Goal: Answer question/provide support

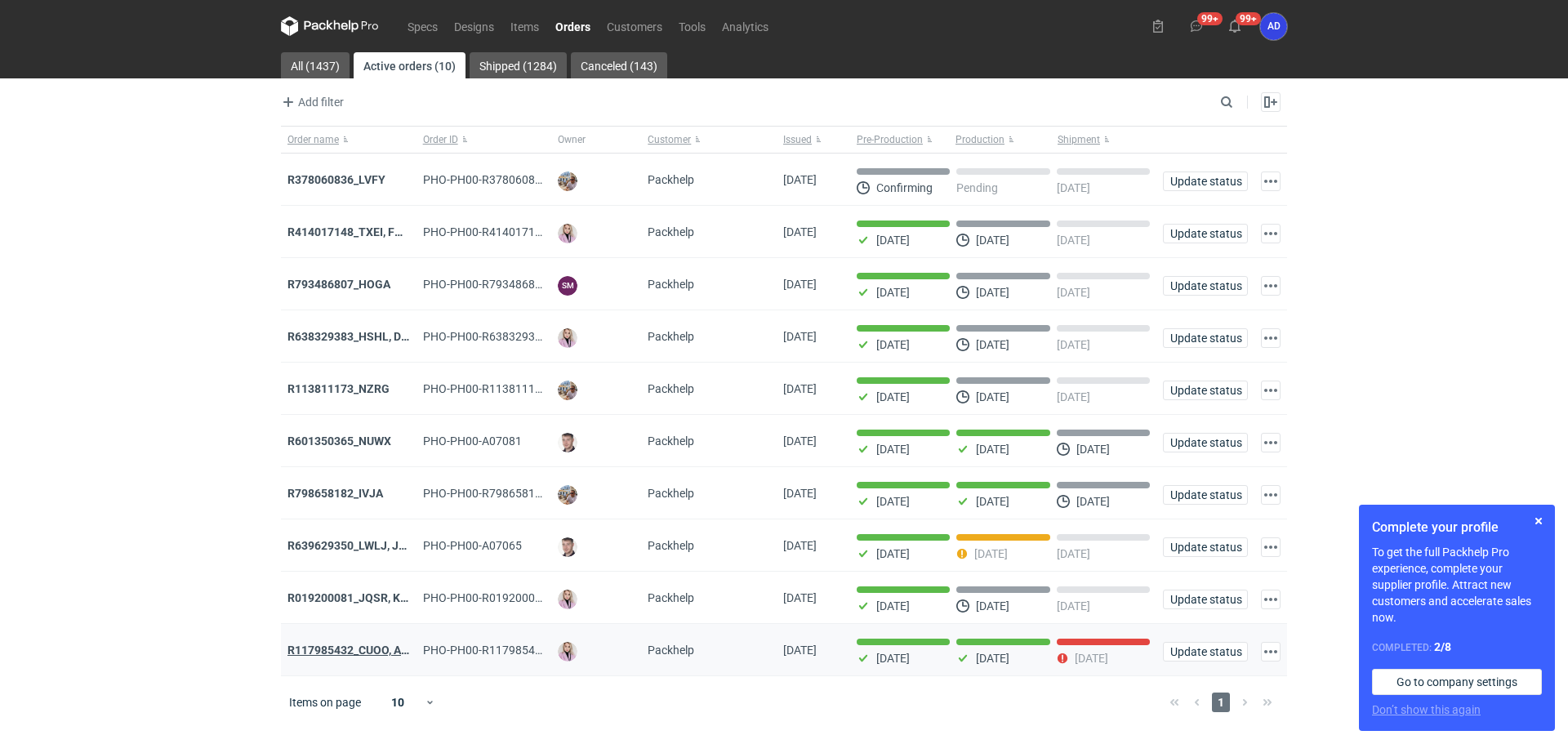
click at [327, 652] on strong "R117985432_CUOO, AZGB, OQAV" at bounding box center [373, 650] width 171 height 13
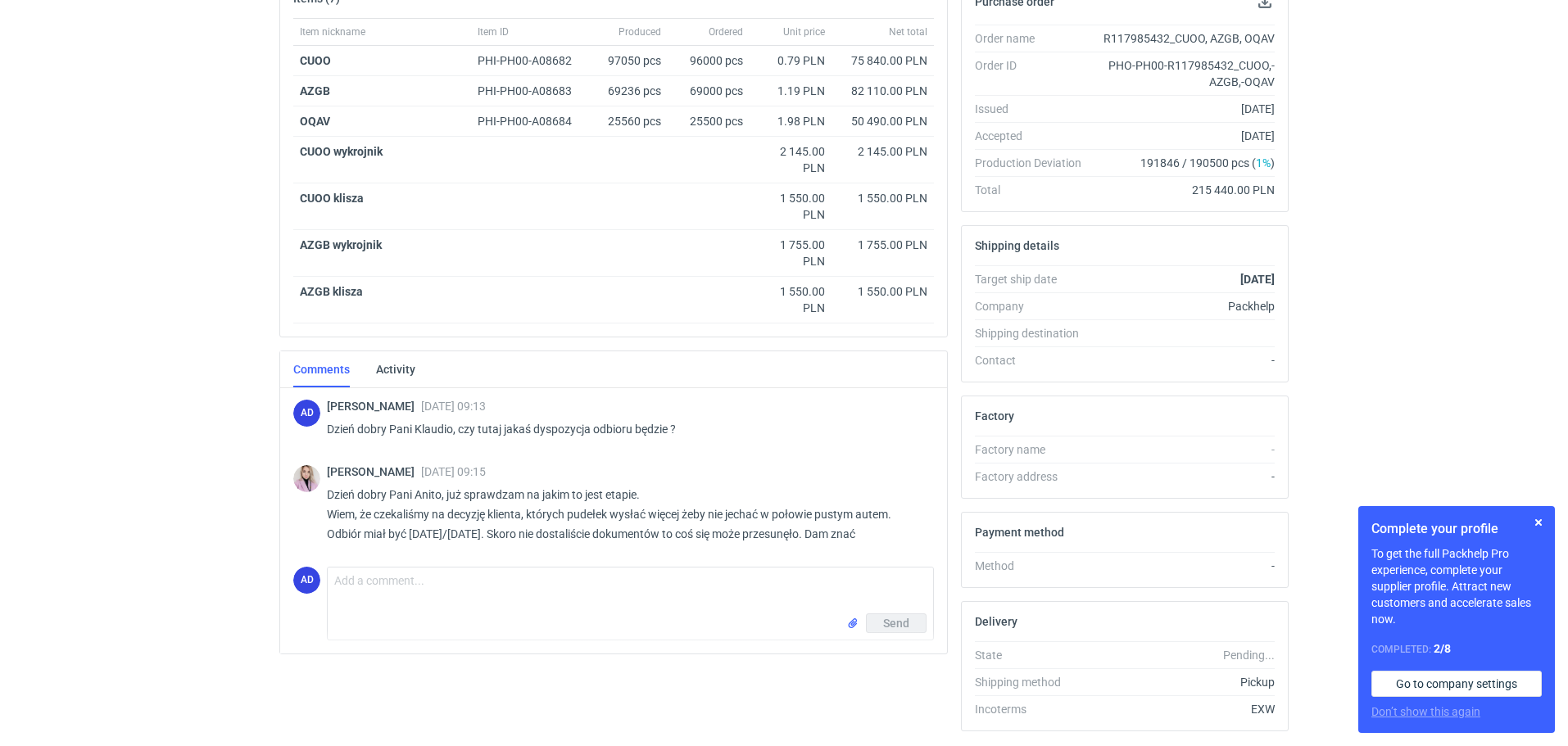
scroll to position [323, 0]
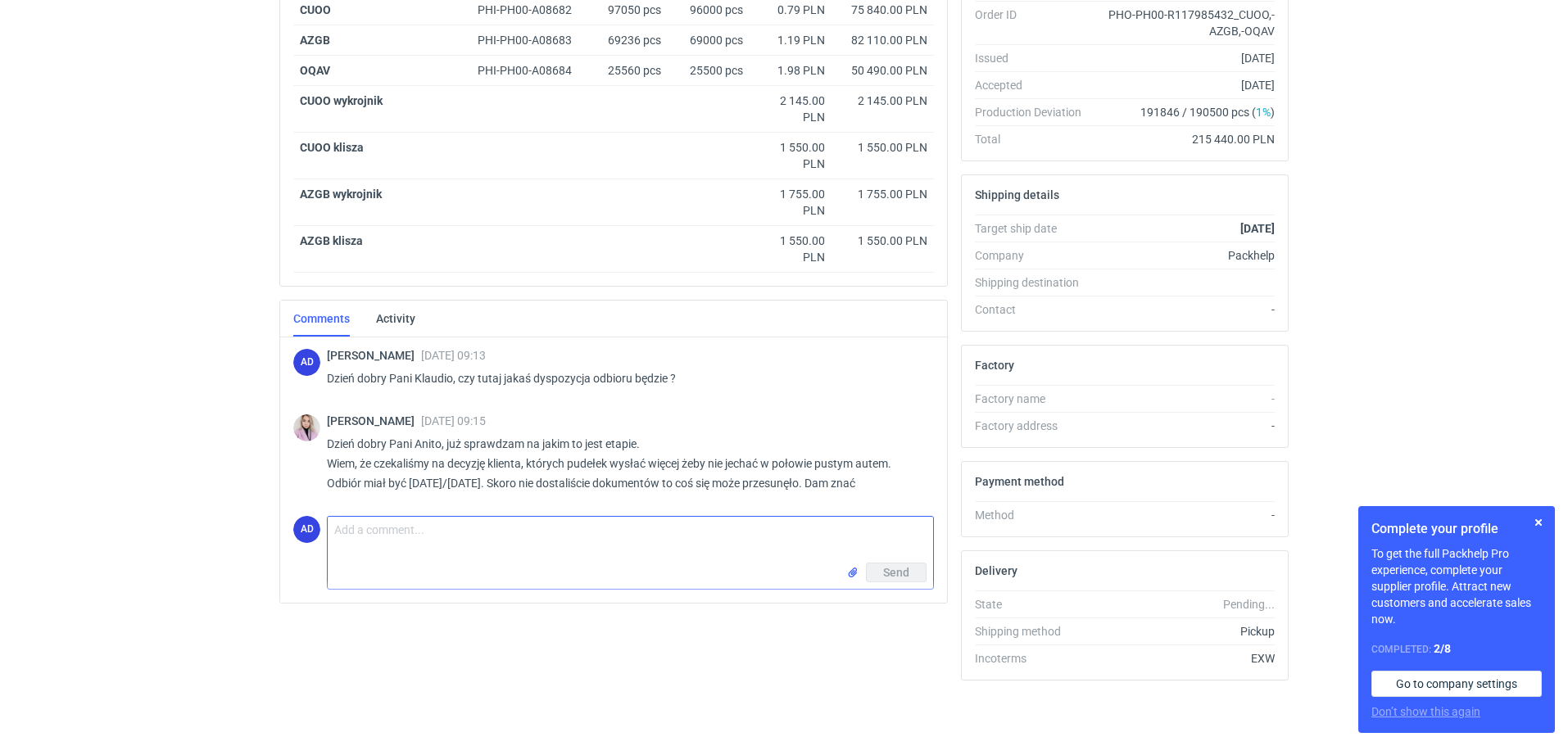
click at [374, 531] on textarea "Comment message" at bounding box center [630, 539] width 605 height 45
type textarea "Dzień dobry Pani Klaudio, czy na sieroień jakaś dyspozycja wyjazdu będzie?"
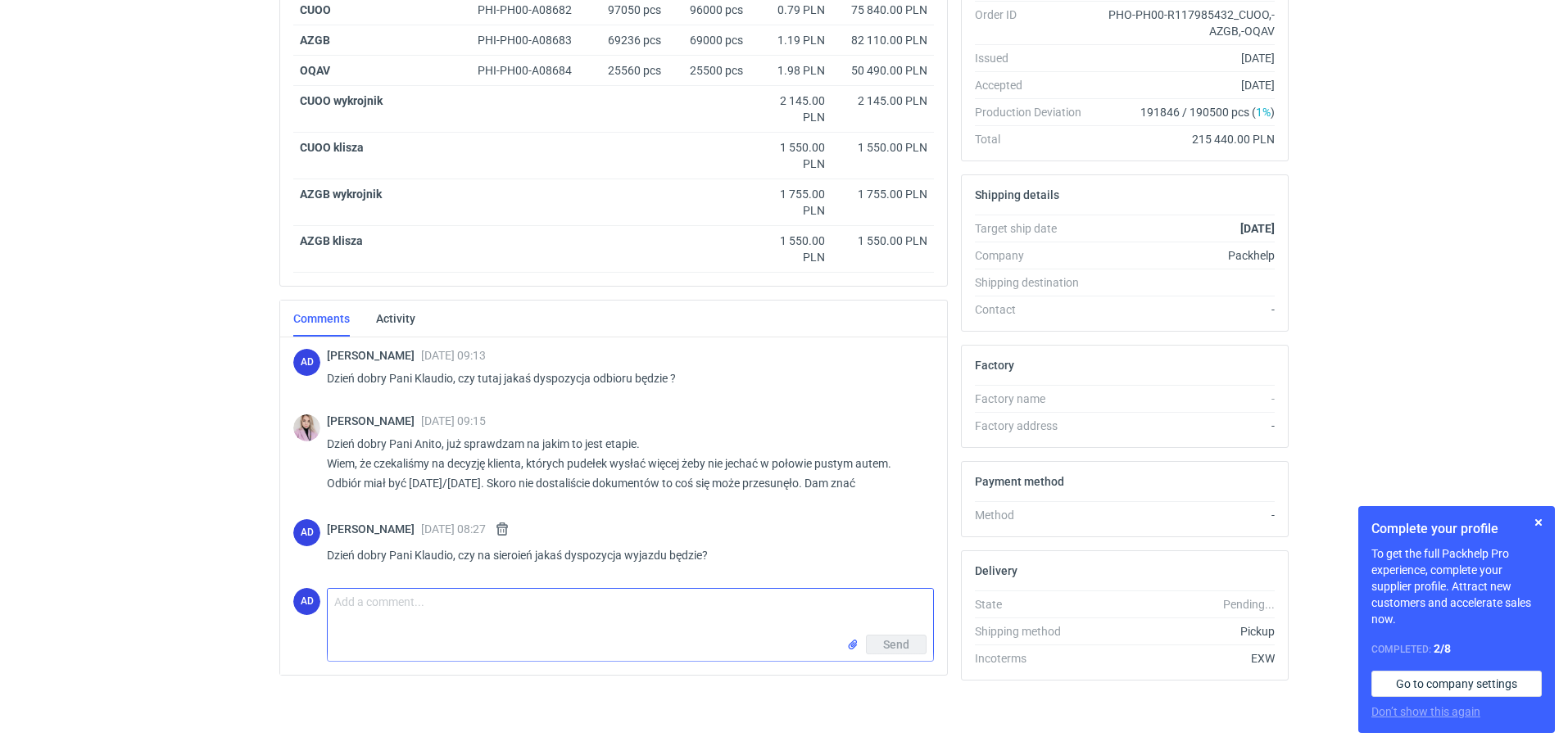
click at [382, 602] on textarea "Comment message" at bounding box center [630, 611] width 605 height 45
click at [360, 605] on textarea "sieroień:-)" at bounding box center [630, 611] width 605 height 45
type textarea "sierpień:-)"
